Goal: Information Seeking & Learning: Learn about a topic

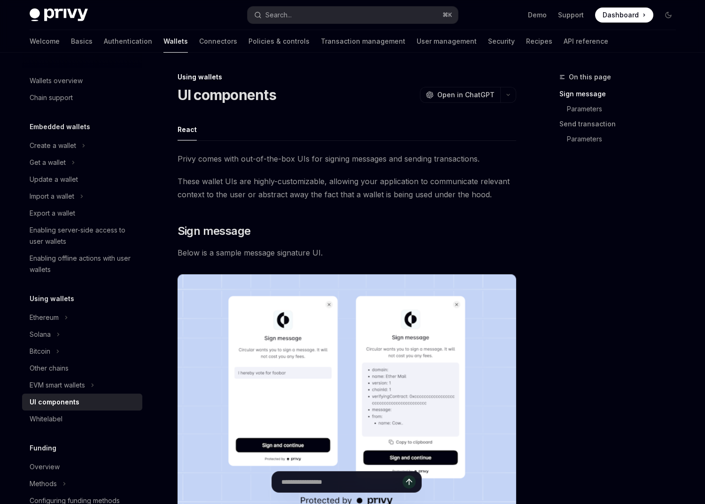
click at [259, 39] on div "Welcome Basics Authentication Wallets Connectors Policies & controls Transactio…" at bounding box center [319, 41] width 579 height 23
click at [248, 43] on link "Policies & controls" at bounding box center [278, 41] width 61 height 23
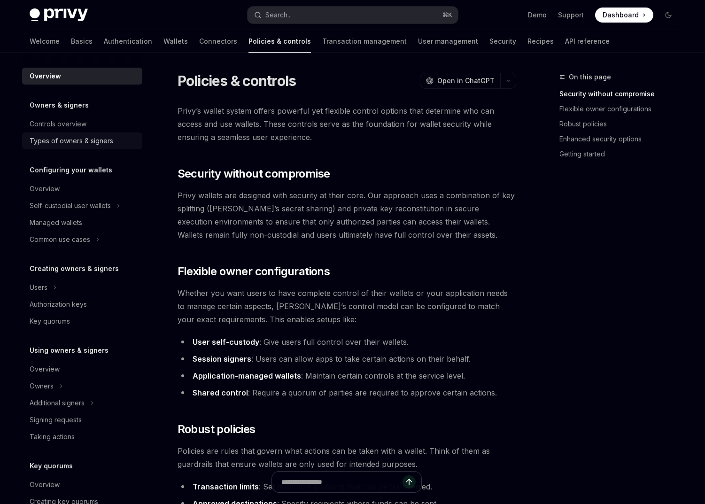
click at [85, 146] on div "Types of owners & signers" at bounding box center [72, 140] width 84 height 11
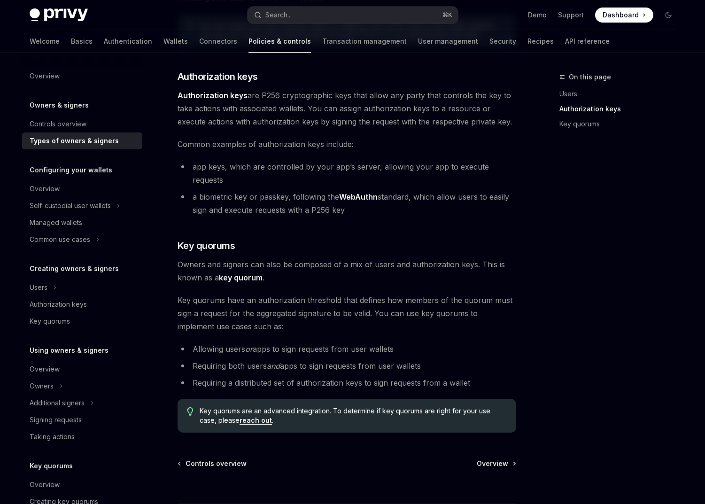
scroll to position [275, 0]
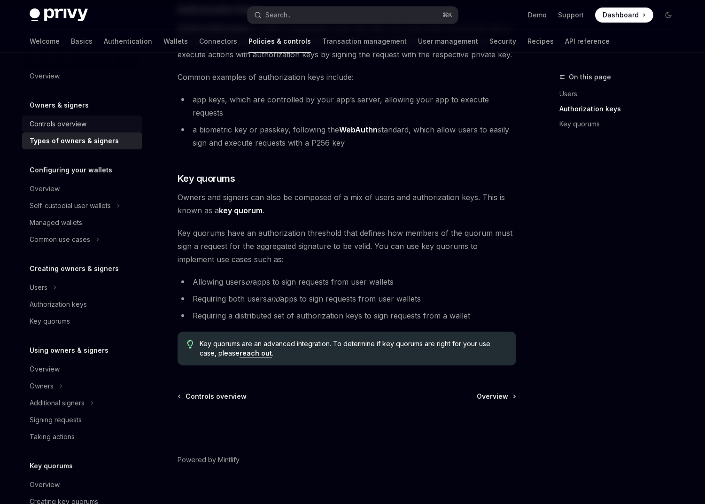
click at [86, 121] on div "Controls overview" at bounding box center [83, 123] width 107 height 11
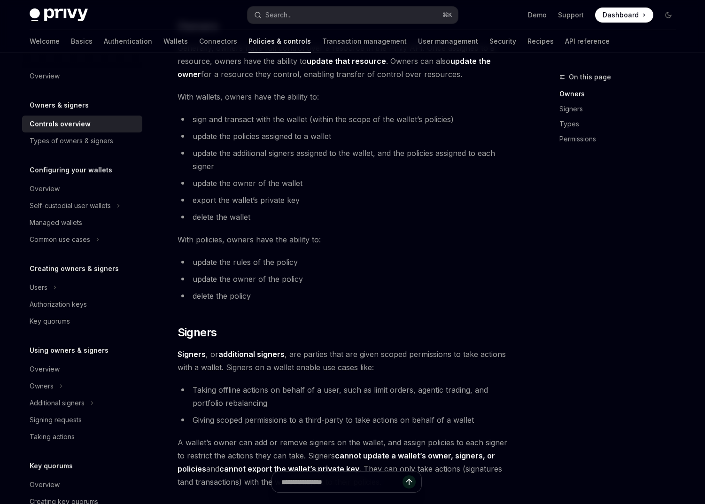
scroll to position [696, 0]
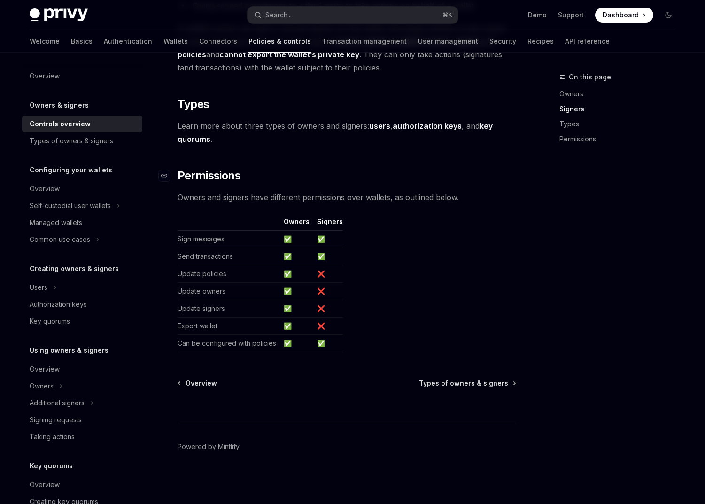
click at [224, 178] on span "Permissions" at bounding box center [209, 175] width 63 height 15
click at [222, 174] on span "Permissions" at bounding box center [209, 175] width 63 height 15
click at [160, 172] on div "Navigate to header" at bounding box center [164, 175] width 11 height 11
type textarea "*"
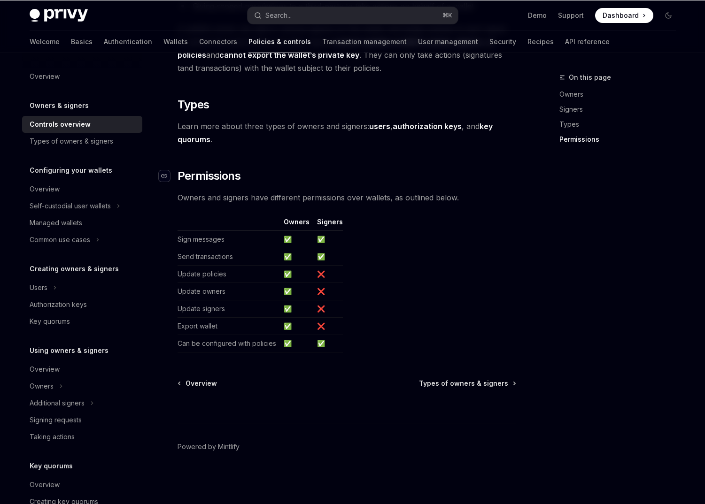
scroll to position [695, 0]
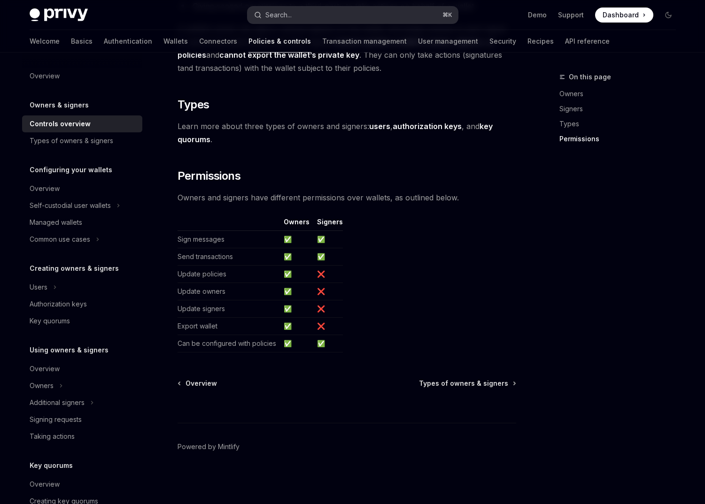
click at [367, 8] on button "Search... ⌘ K" at bounding box center [352, 15] width 210 height 17
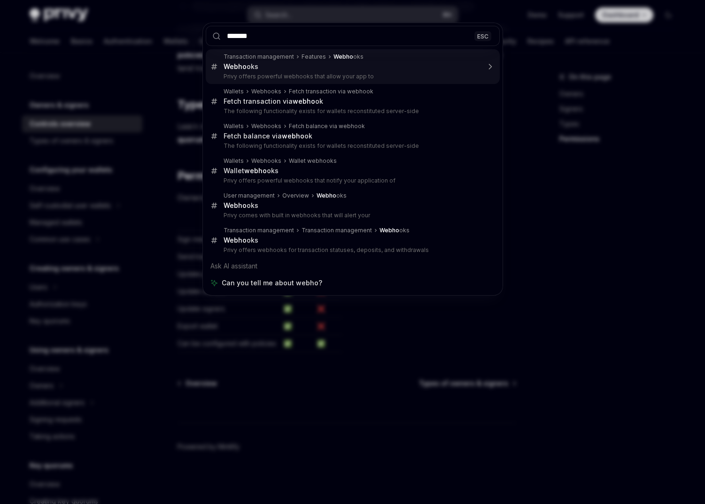
type input "********"
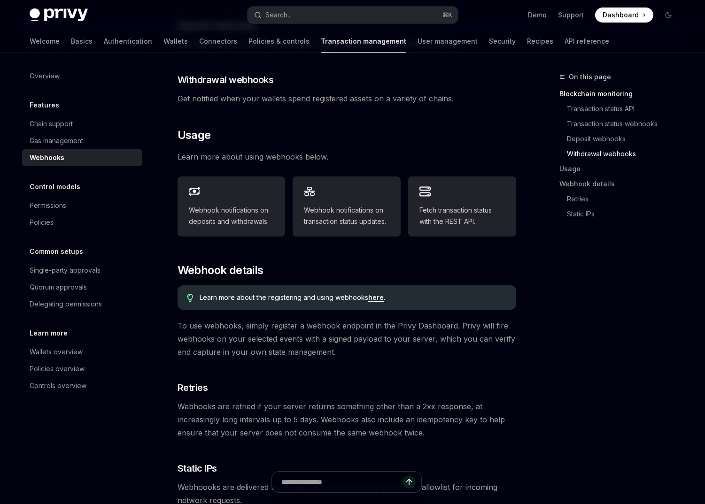
scroll to position [376, 0]
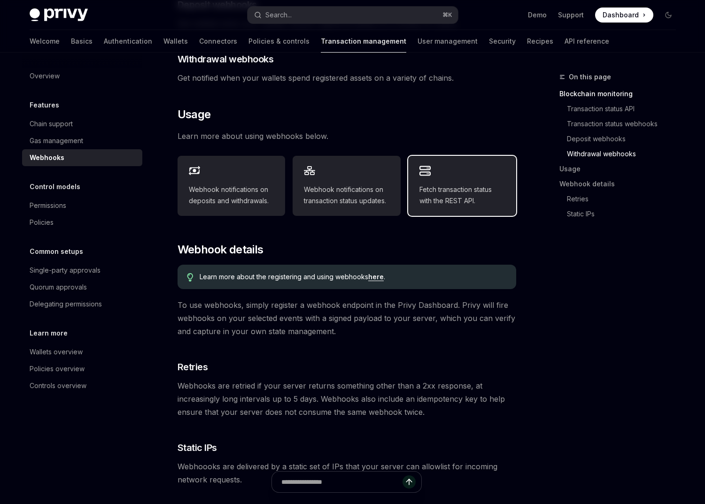
click at [485, 168] on div "Fetch transaction status with the REST API." at bounding box center [462, 186] width 108 height 60
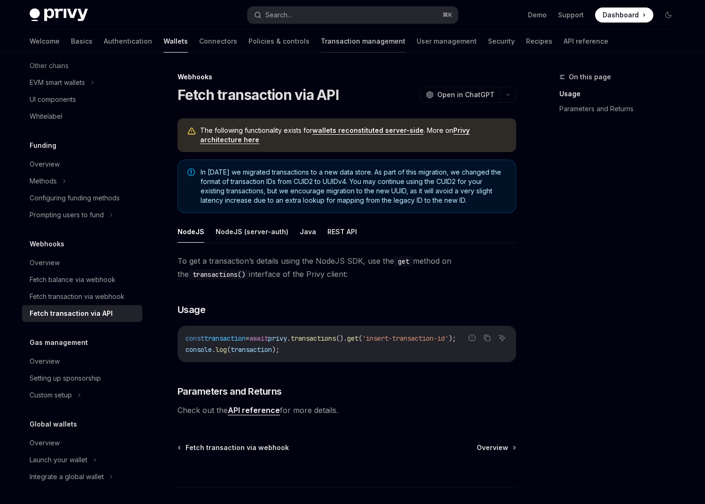
click at [332, 38] on link "Transaction management" at bounding box center [363, 41] width 85 height 23
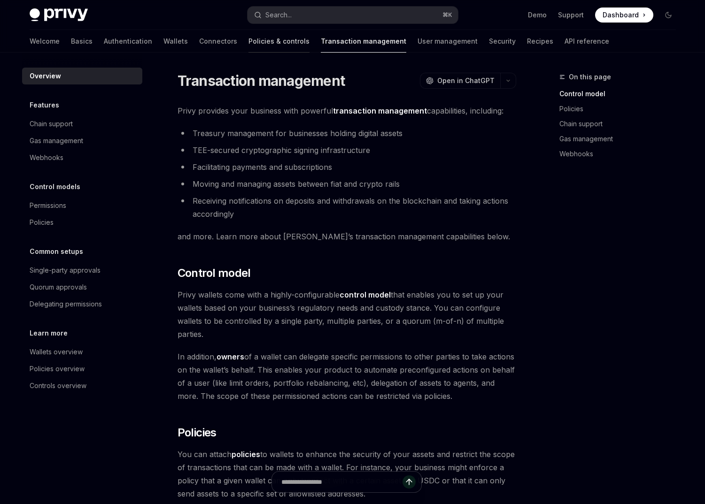
click at [248, 47] on link "Policies & controls" at bounding box center [278, 41] width 61 height 23
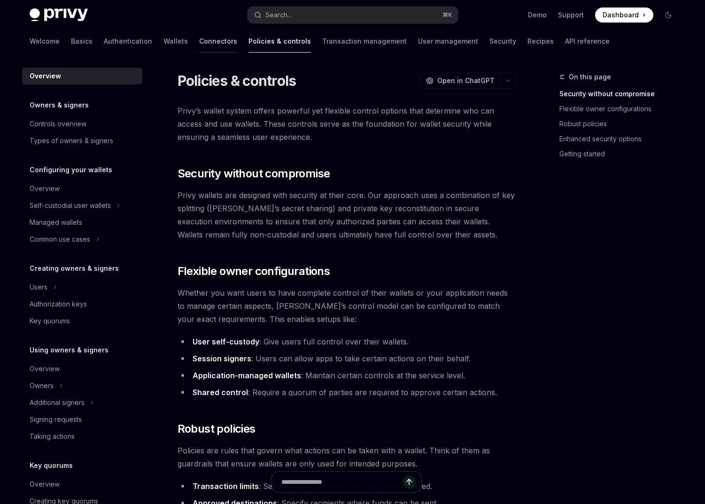
click at [199, 41] on link "Connectors" at bounding box center [218, 41] width 38 height 23
type textarea "*"
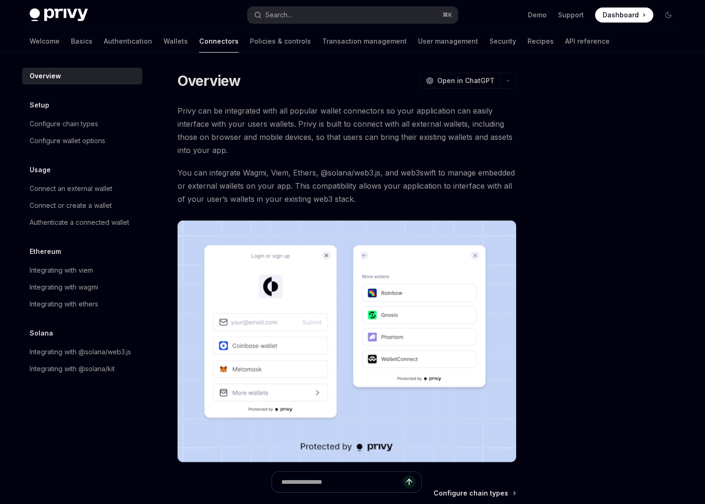
click at [319, 28] on div "Privy Docs home page Search... ⌘ K Demo Support Dashboard Dashboard Search..." at bounding box center [353, 15] width 646 height 30
click at [317, 20] on button "Search... ⌘ K" at bounding box center [352, 15] width 210 height 17
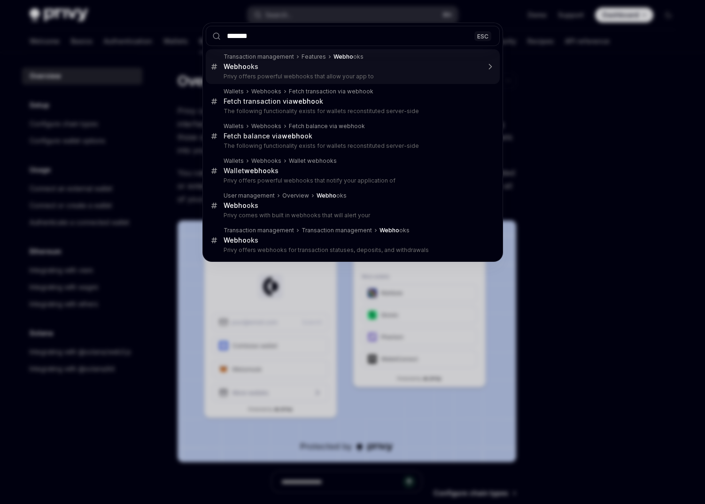
type input "********"
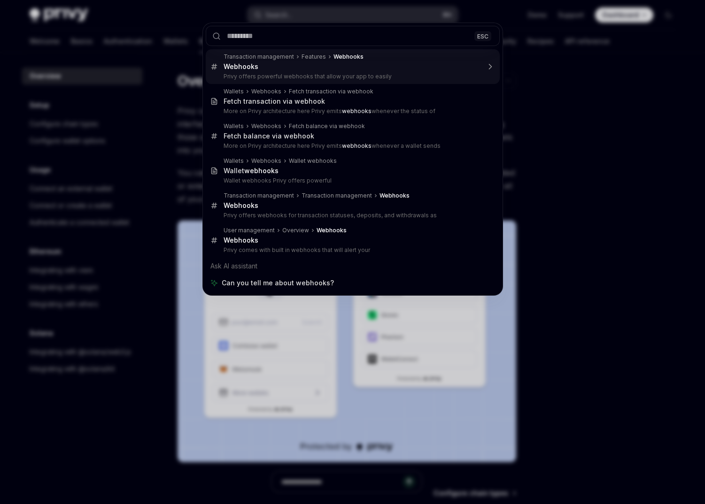
scroll to position [53, 0]
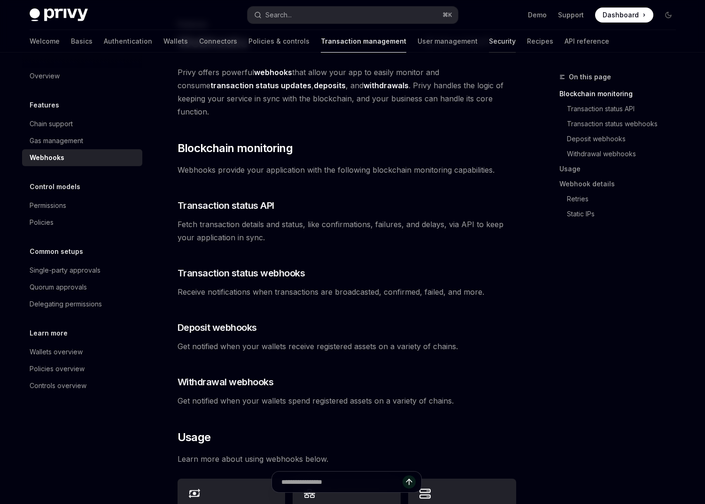
click at [489, 42] on link "Security" at bounding box center [502, 41] width 27 height 23
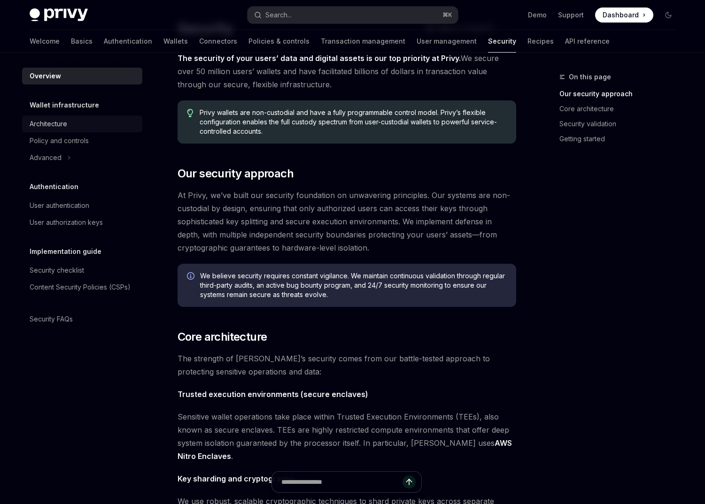
click at [75, 122] on div "Architecture" at bounding box center [83, 123] width 107 height 11
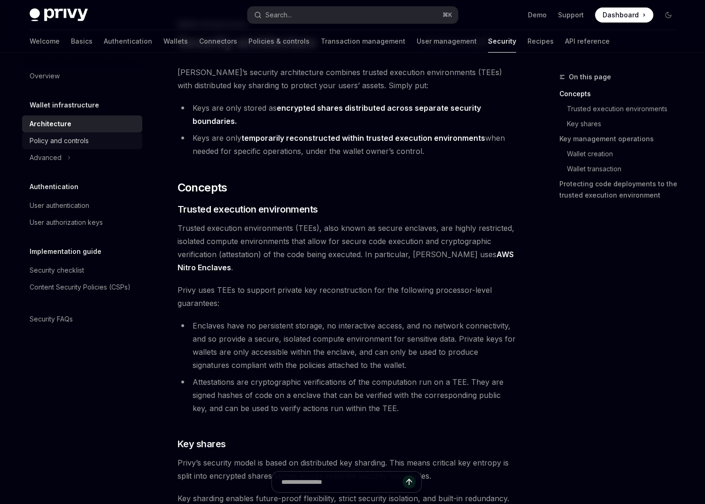
click at [72, 140] on div "Policy and controls" at bounding box center [59, 140] width 59 height 11
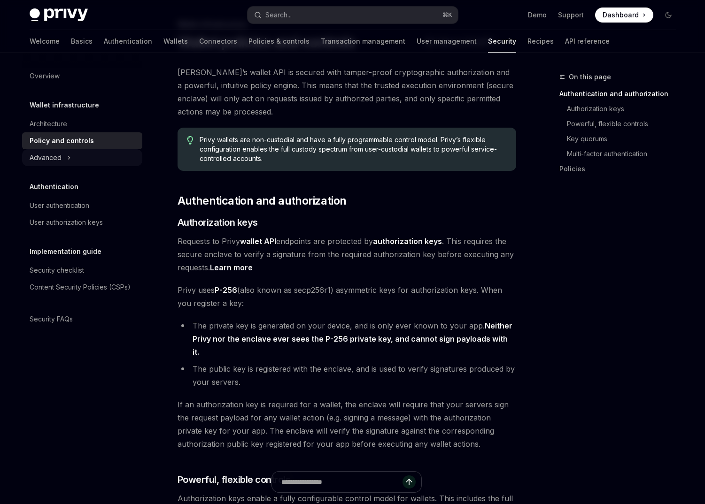
click at [70, 154] on div "Advanced" at bounding box center [82, 157] width 120 height 17
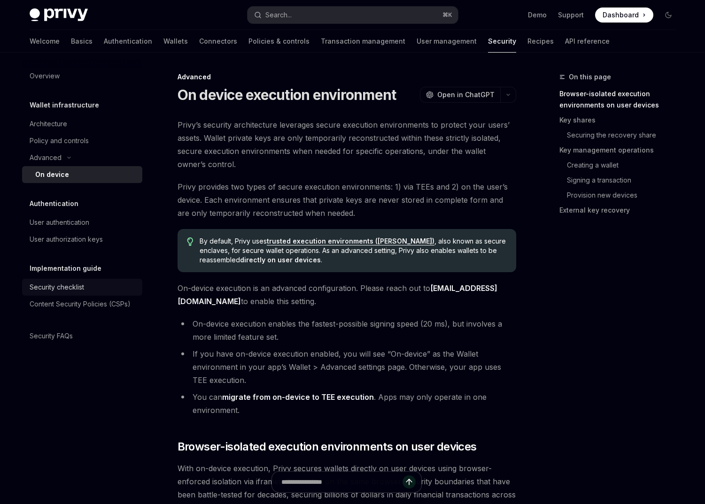
click at [94, 291] on div "Security checklist" at bounding box center [83, 287] width 107 height 11
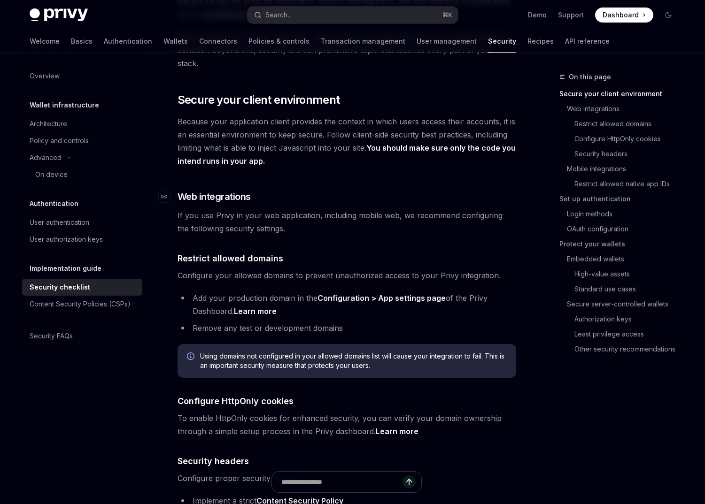
scroll to position [150, 0]
click at [417, 42] on link "User management" at bounding box center [447, 41] width 60 height 23
type textarea "*"
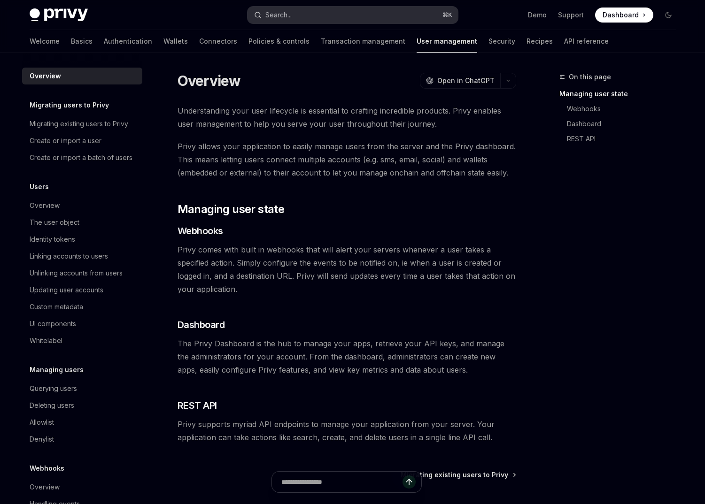
click at [286, 19] on div "Search..." at bounding box center [278, 14] width 26 height 11
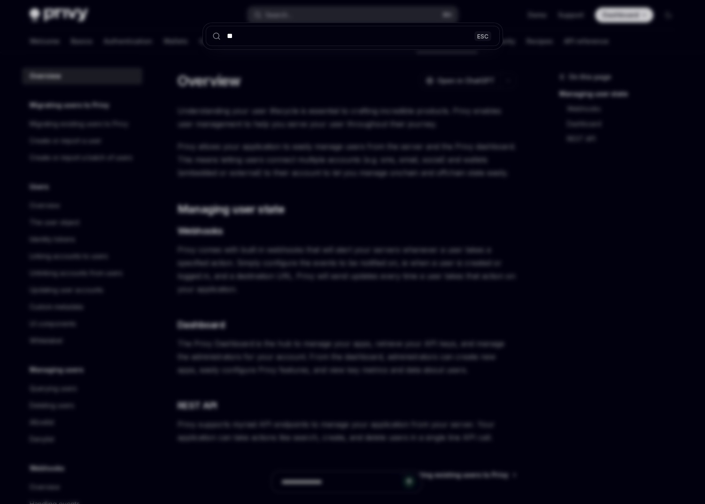
type input "***"
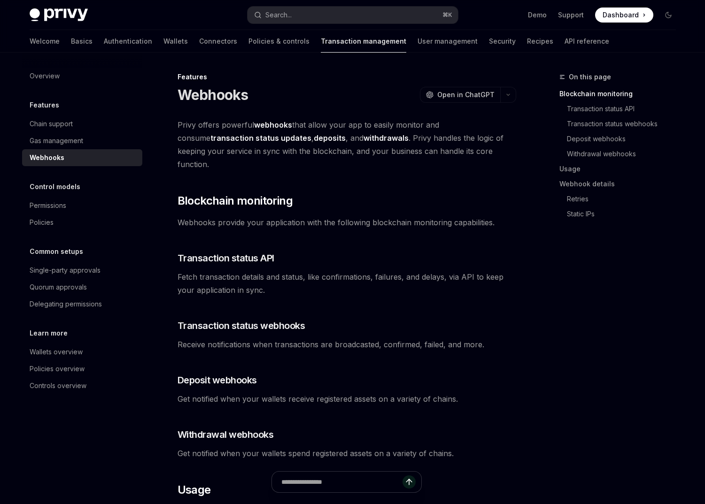
scroll to position [53, 0]
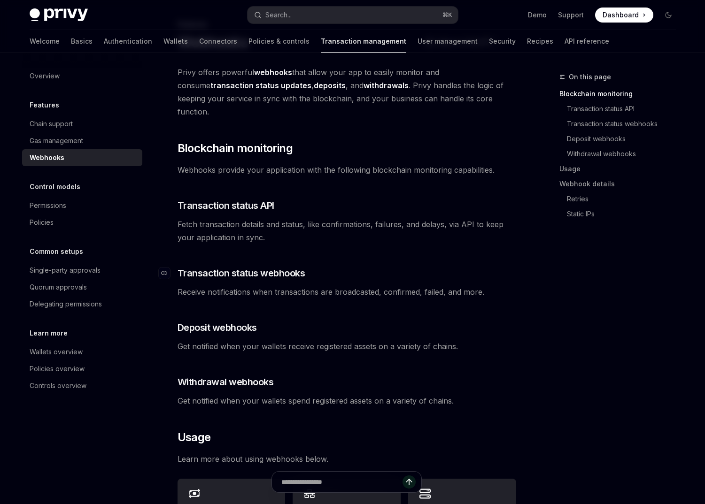
click at [227, 267] on span "Transaction status webhooks" at bounding box center [242, 273] width 128 height 13
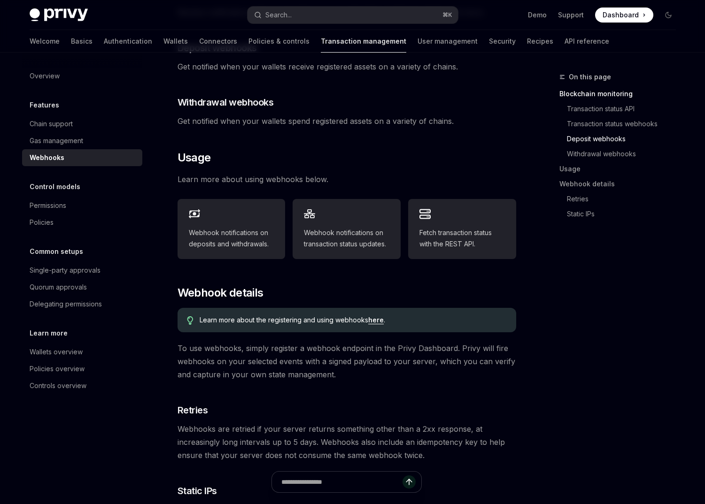
scroll to position [339, 0]
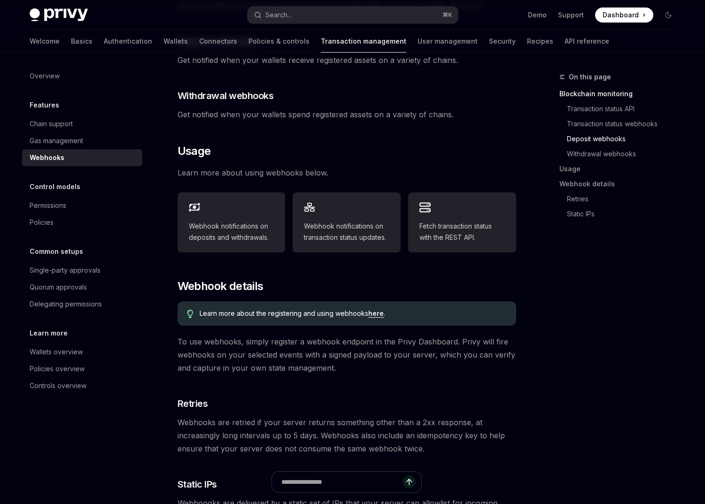
click at [374, 309] on link "here" at bounding box center [375, 313] width 15 height 8
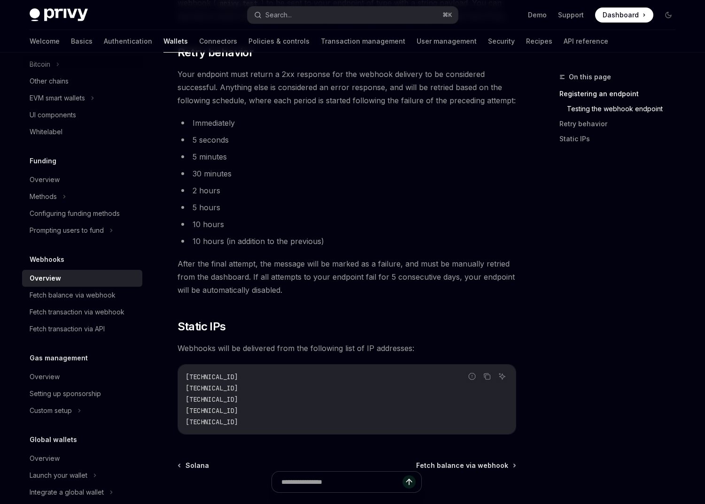
scroll to position [887, 0]
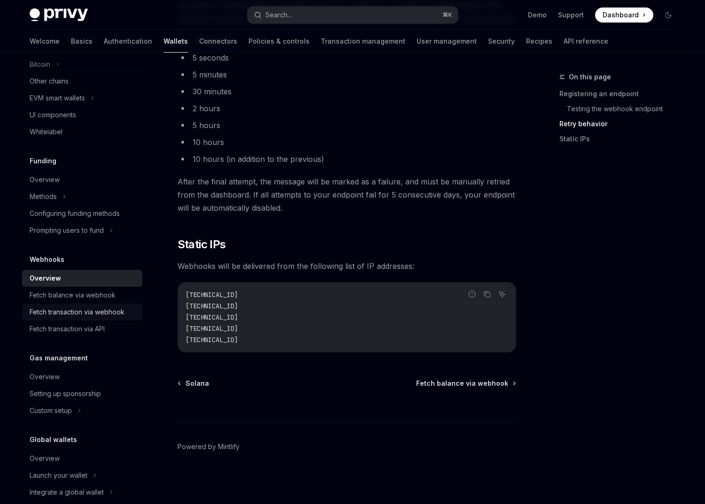
click at [88, 314] on div "Fetch transaction via webhook" at bounding box center [77, 312] width 95 height 11
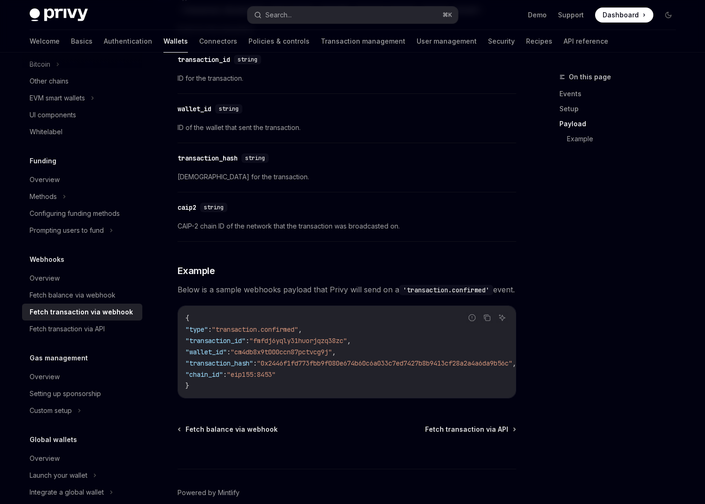
scroll to position [853, 0]
click at [284, 356] on span ""cm4db8x9t000ccn87pctvcg9j"" at bounding box center [281, 351] width 101 height 8
copy span "cm4db8x9t000ccn87pctvcg9j"
click at [327, 43] on link "Transaction management" at bounding box center [363, 41] width 85 height 23
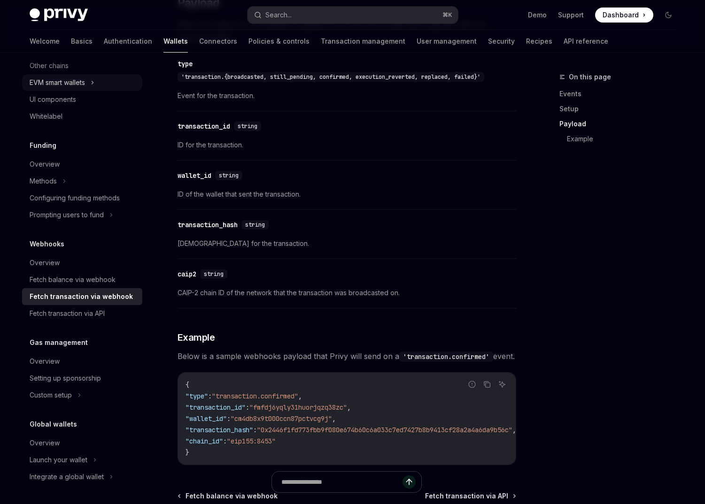
scroll to position [853, 0]
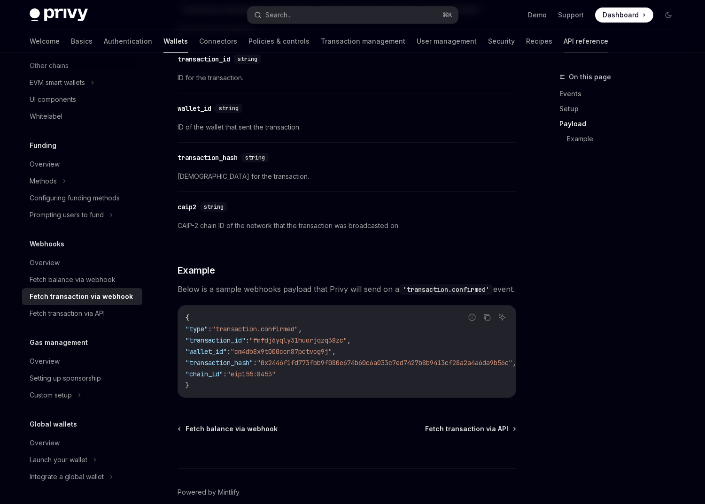
click at [564, 43] on link "API reference" at bounding box center [586, 41] width 45 height 23
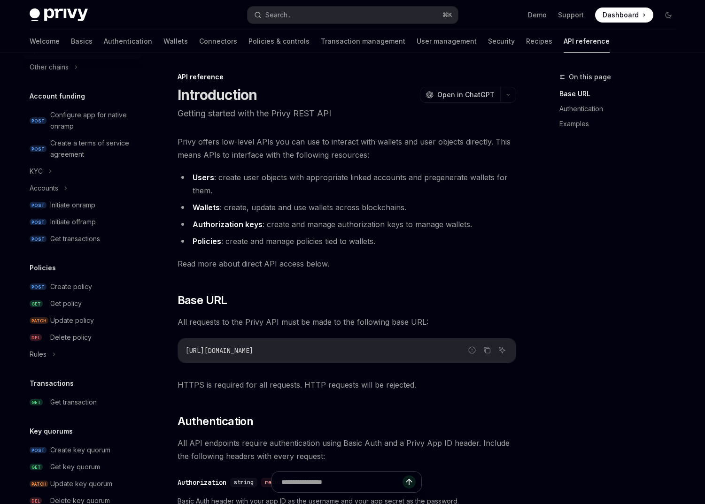
scroll to position [310, 0]
click at [70, 411] on div "API reference Introduction Authorization signatures Idempotency keys Wallets PO…" at bounding box center [82, 208] width 120 height 901
click at [70, 408] on link "GET Get transaction" at bounding box center [82, 402] width 120 height 17
type textarea "*"
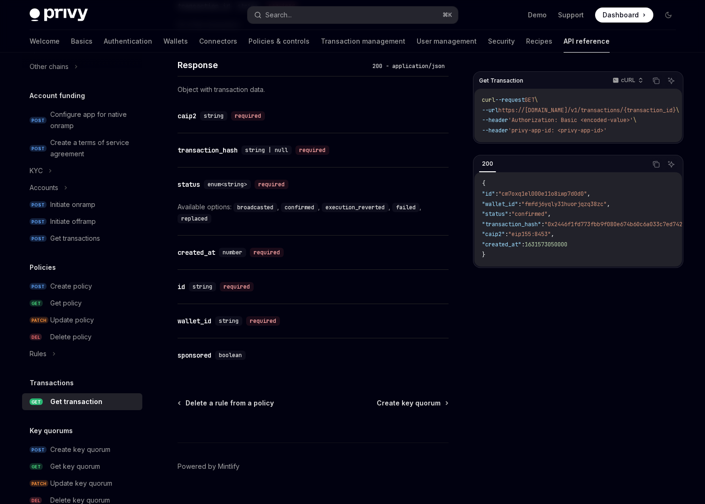
scroll to position [483, 0]
click at [288, 16] on div "Search..." at bounding box center [278, 14] width 26 height 11
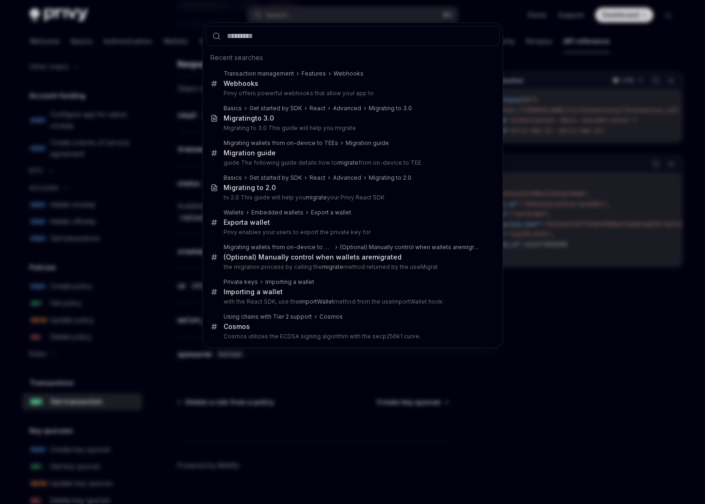
click at [156, 309] on div "Recent searches Transaction management Features Webhooks Web hooks Privy offers…" at bounding box center [352, 252] width 705 height 504
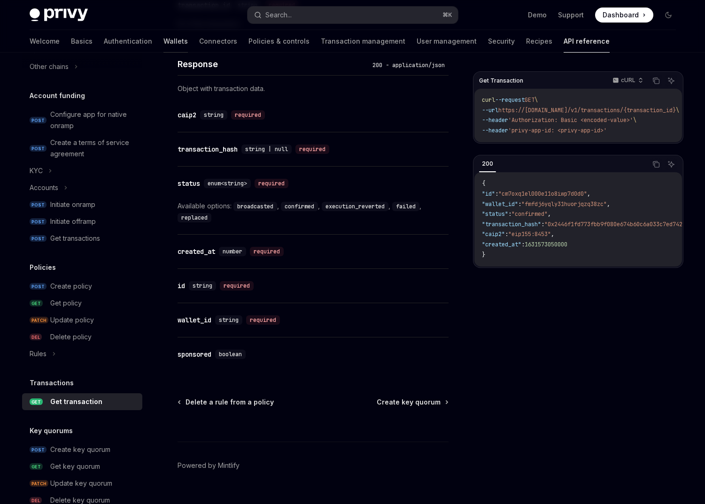
click at [163, 40] on link "Wallets" at bounding box center [175, 41] width 24 height 23
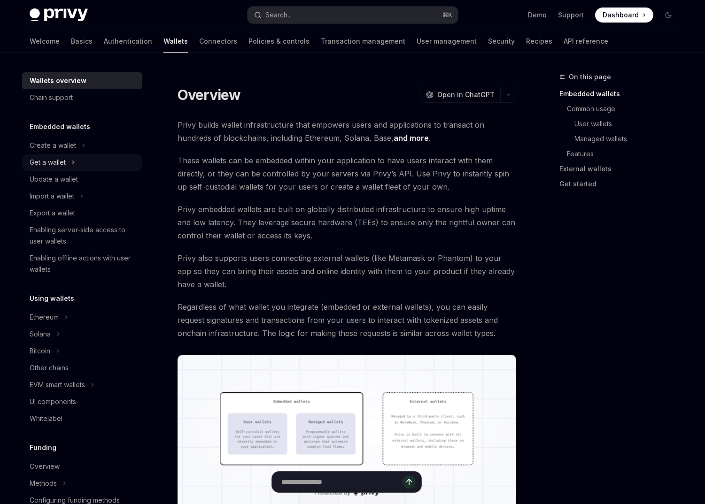
click at [74, 161] on icon at bounding box center [73, 162] width 4 height 11
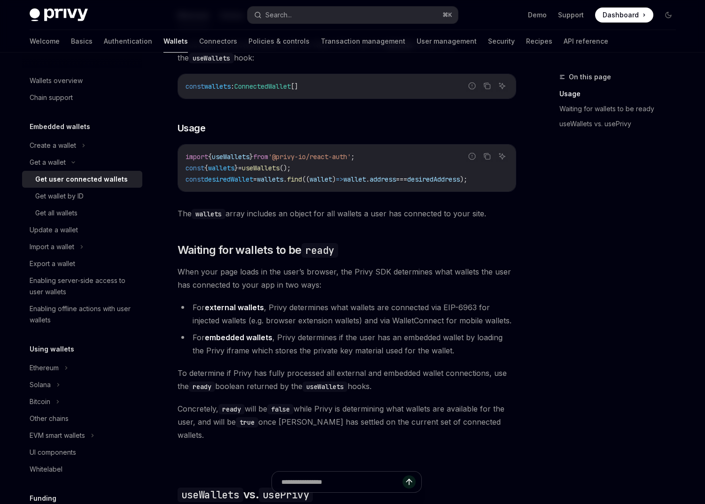
scroll to position [376, 0]
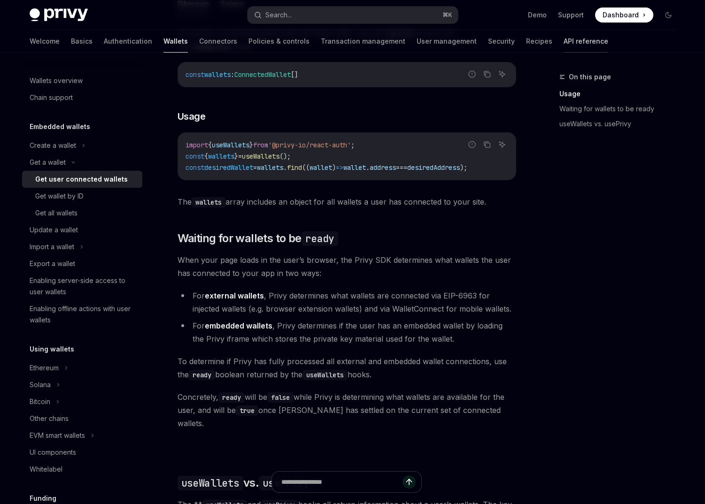
click at [564, 43] on link "API reference" at bounding box center [586, 41] width 45 height 23
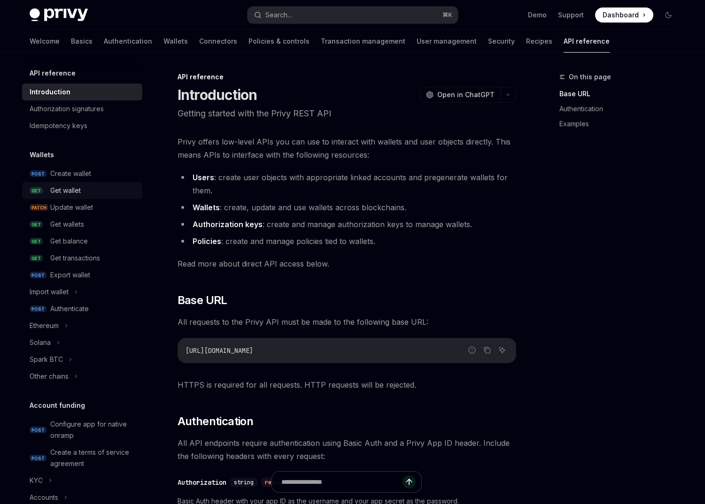
click at [86, 189] on div "Get wallet" at bounding box center [93, 190] width 86 height 11
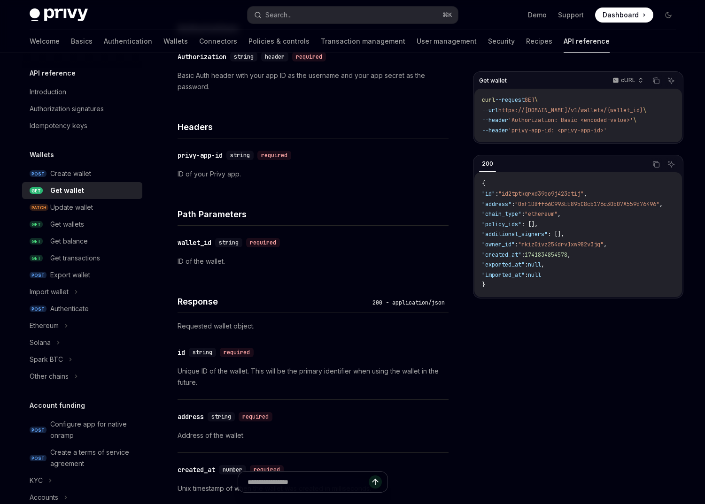
scroll to position [166, 0]
click at [163, 39] on link "Wallets" at bounding box center [175, 41] width 24 height 23
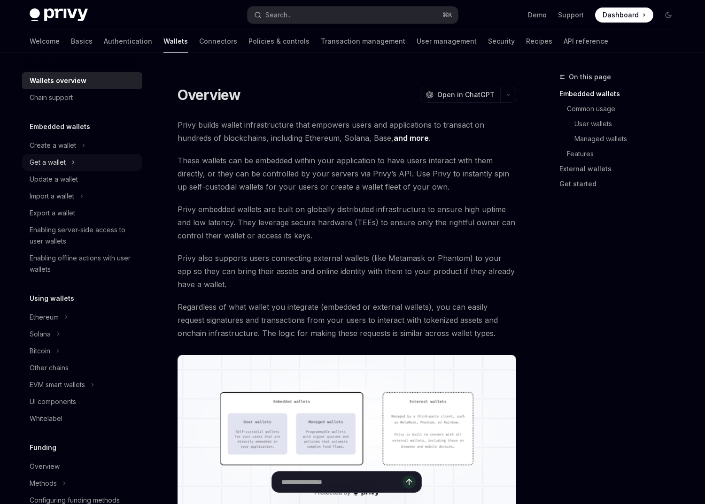
click at [89, 170] on div "Get a wallet" at bounding box center [82, 162] width 120 height 17
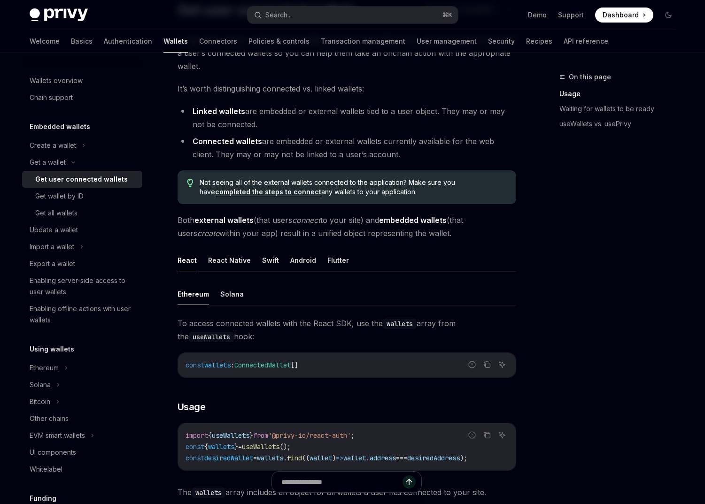
scroll to position [239, 0]
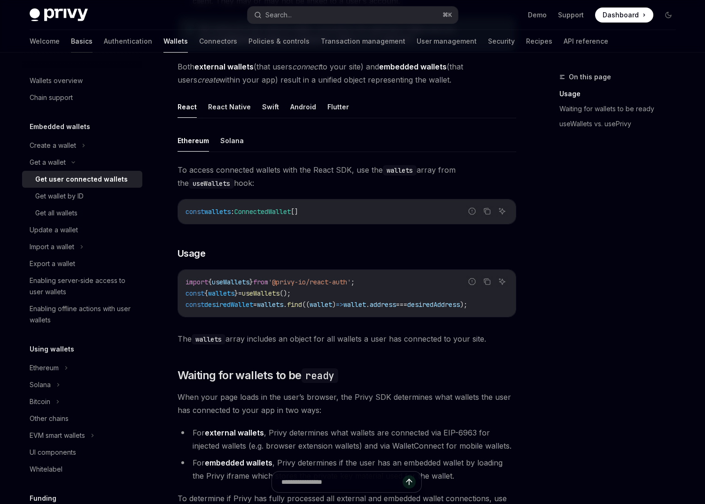
click at [71, 44] on link "Basics" at bounding box center [82, 41] width 22 height 23
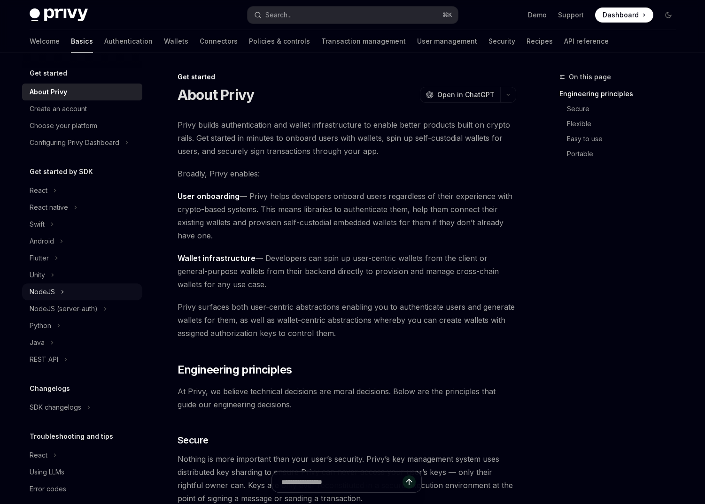
click at [69, 288] on div "NodeJS" at bounding box center [82, 292] width 120 height 17
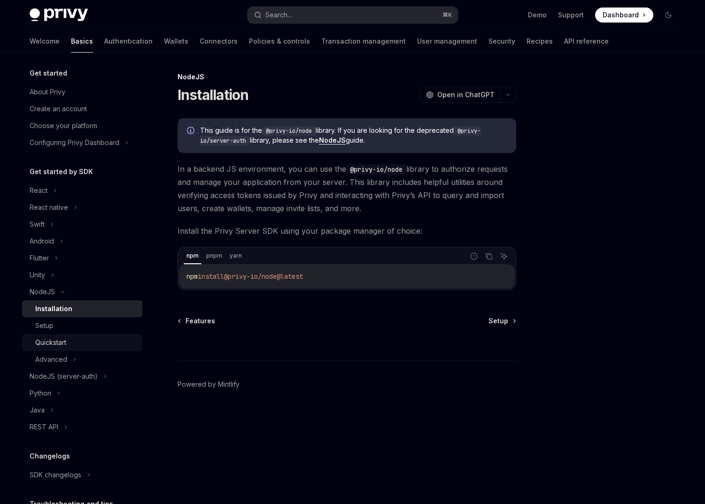
click at [80, 338] on div "Quickstart" at bounding box center [85, 342] width 101 height 11
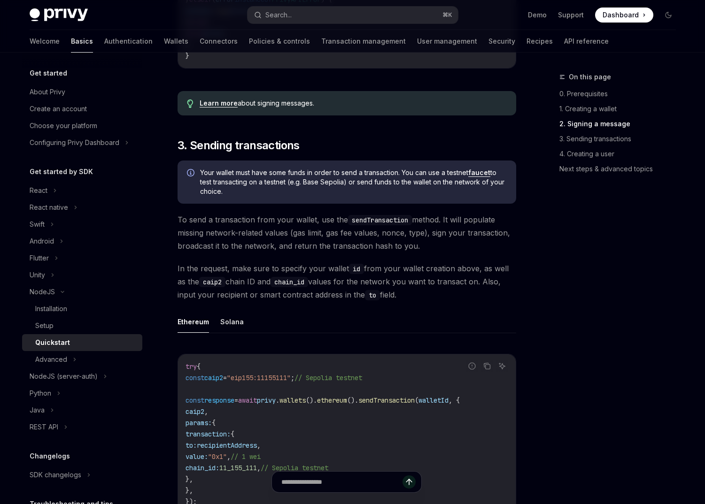
scroll to position [971, 0]
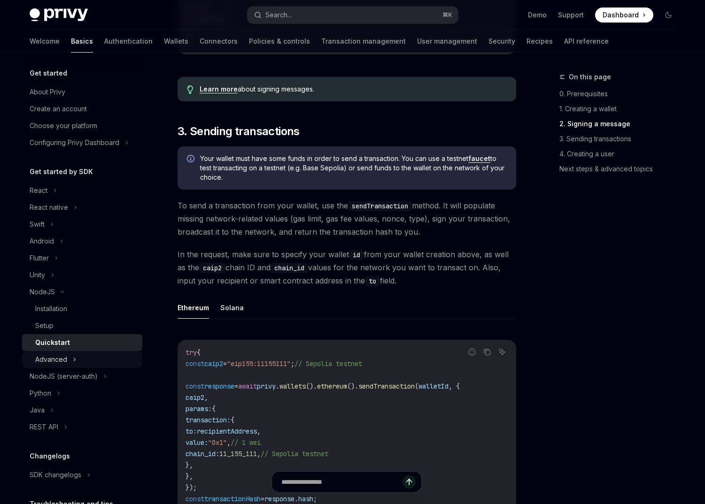
click at [57, 356] on div "Advanced" at bounding box center [51, 359] width 32 height 11
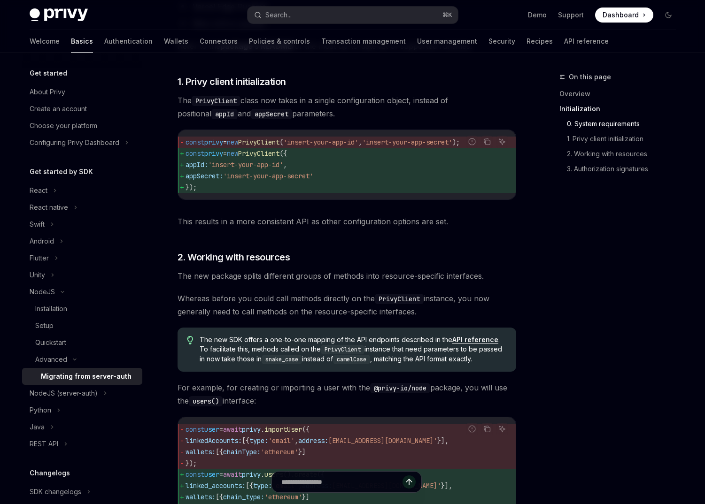
scroll to position [386, 0]
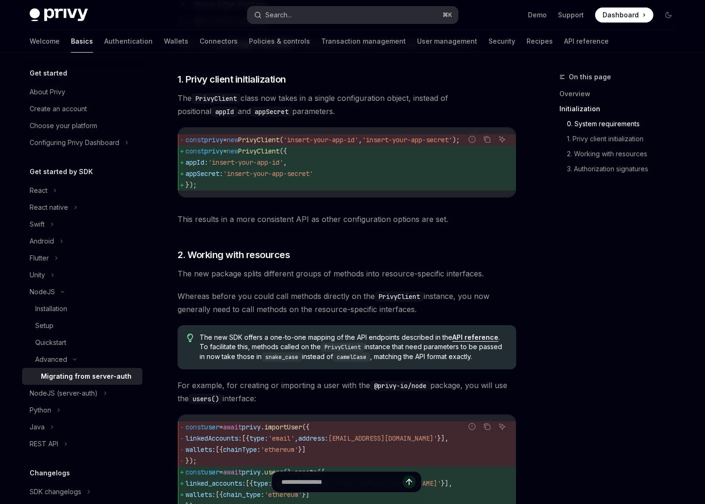
click at [308, 11] on button "Search... ⌘ K" at bounding box center [352, 15] width 210 height 17
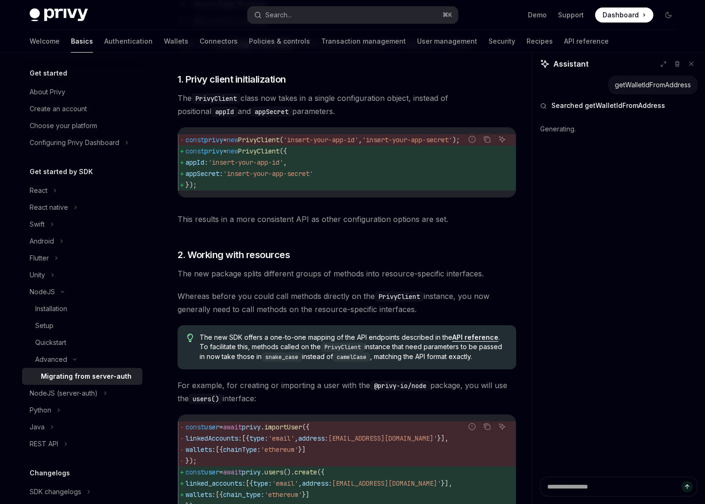
type textarea "*"
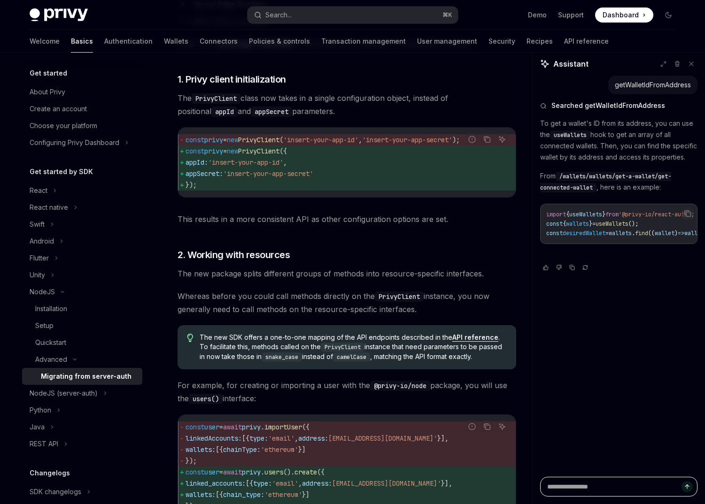
click at [569, 488] on textarea at bounding box center [618, 487] width 157 height 20
type textarea "*"
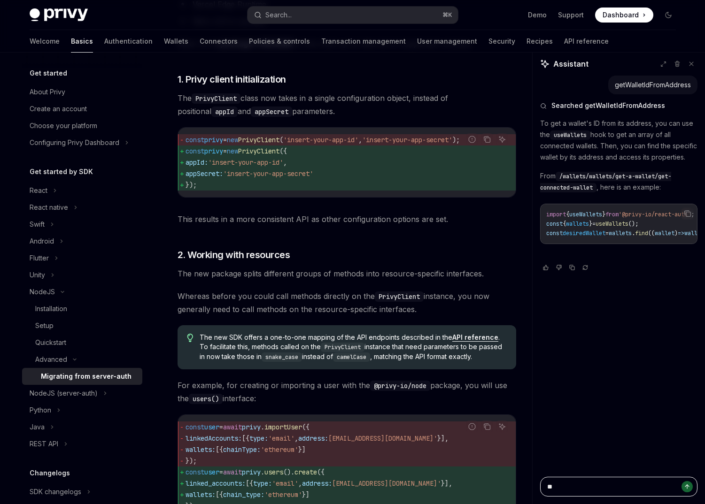
type textarea "*"
type textarea "**"
type textarea "*"
type textarea "**"
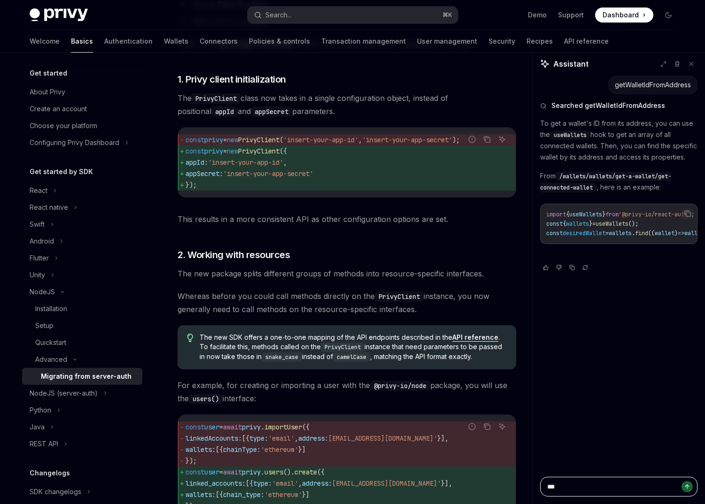
type textarea "*"
type textarea "****"
type textarea "*"
type textarea "*****"
type textarea "*"
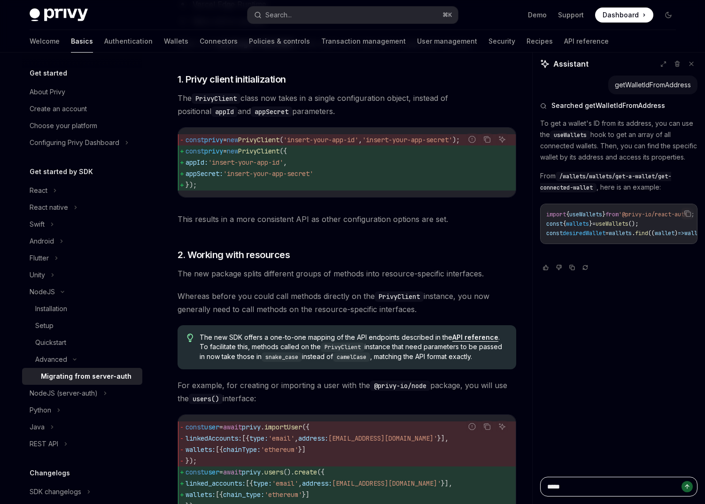
type textarea "*****"
click at [288, 18] on div "Search..." at bounding box center [278, 14] width 26 height 11
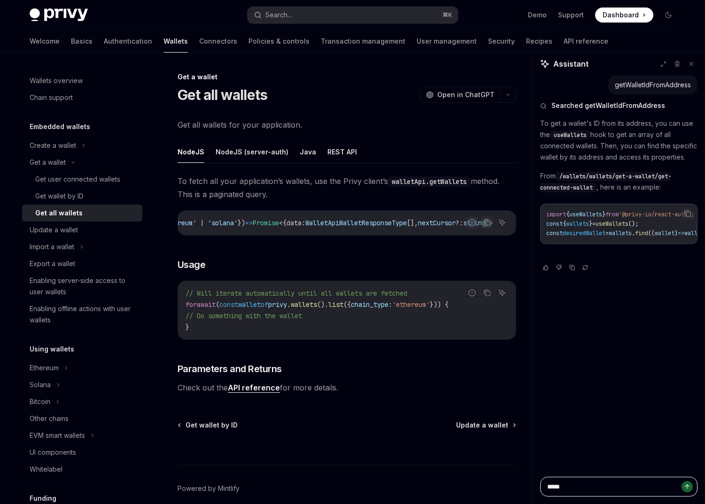
scroll to position [0, 296]
click at [262, 147] on button "NodeJS (server-auth)" at bounding box center [252, 152] width 73 height 22
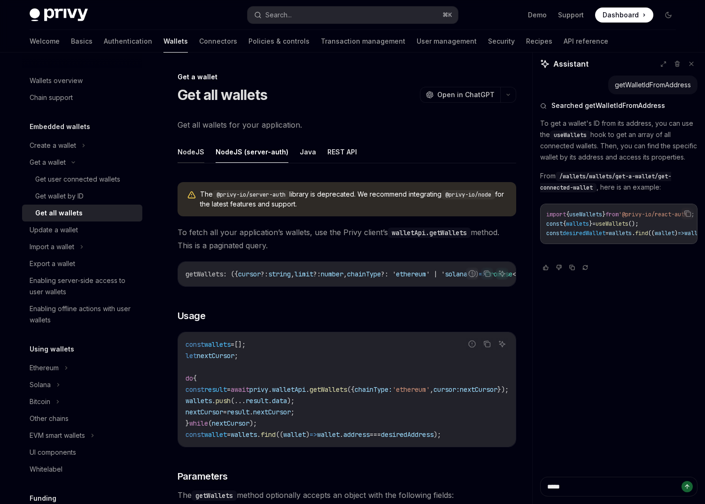
click at [200, 151] on button "NodeJS" at bounding box center [191, 152] width 27 height 22
type textarea "*"
